Goal: Ask a question

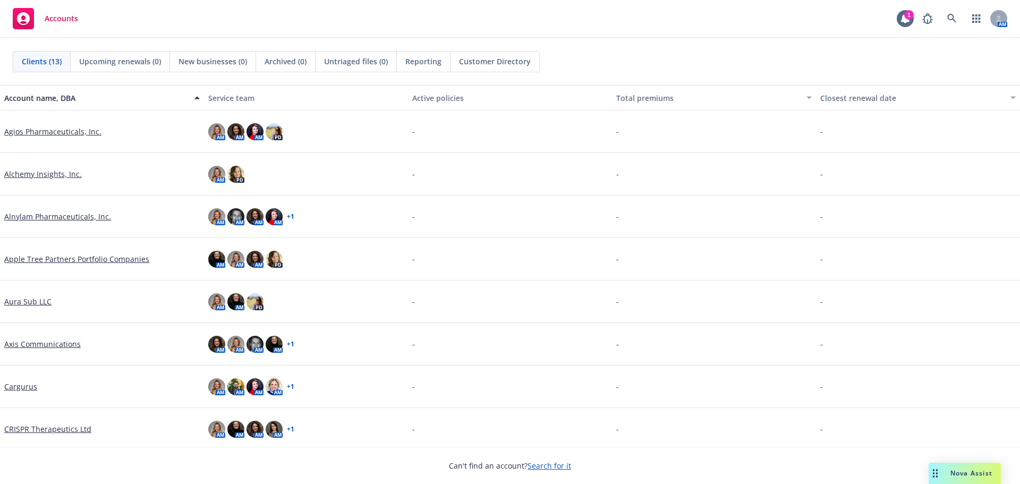
click at [959, 473] on span "Nova Assist" at bounding box center [972, 473] width 42 height 9
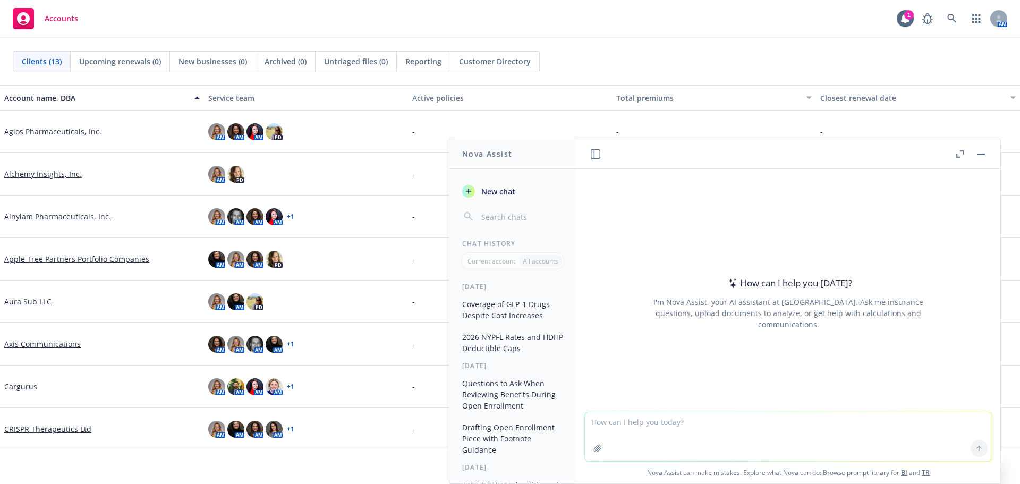
click at [701, 425] on textarea at bounding box center [788, 436] width 407 height 49
type textarea "please provide ny pfl rates for 2024, 2025, 2026"
click at [971, 446] on button at bounding box center [979, 448] width 17 height 17
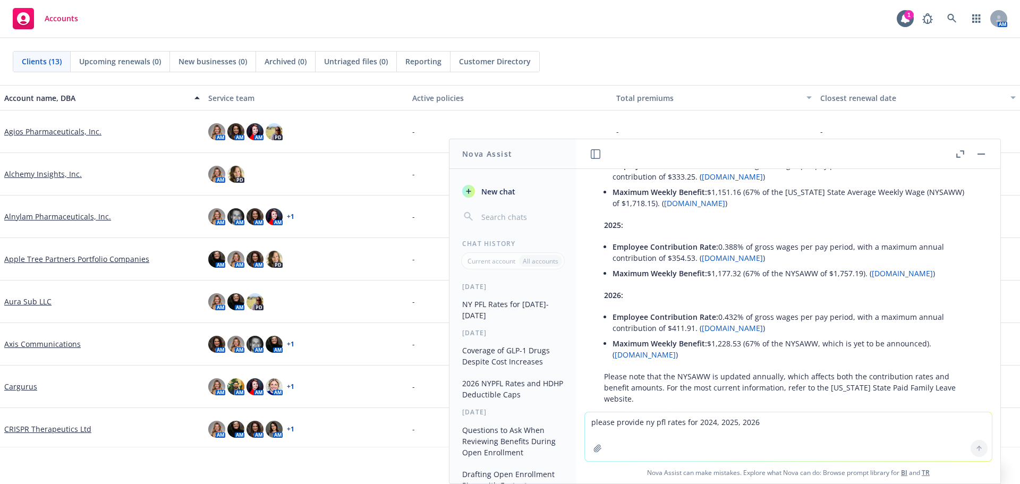
scroll to position [106, 0]
